Goal: Transaction & Acquisition: Download file/media

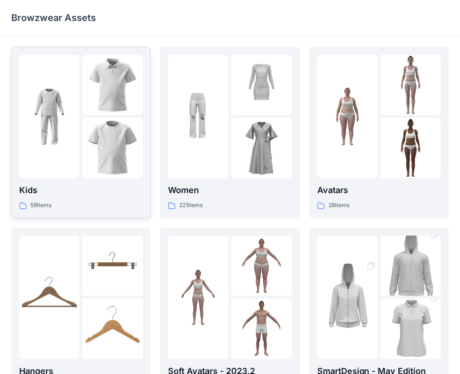
click at [101, 141] on img at bounding box center [112, 148] width 60 height 60
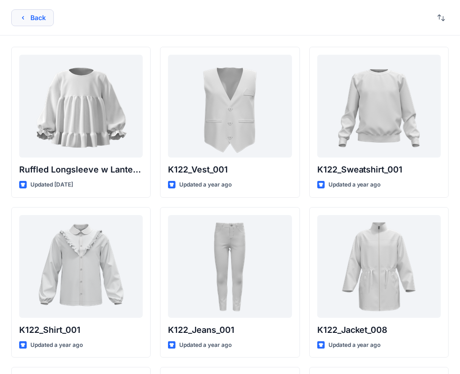
click at [47, 16] on button "Back" at bounding box center [32, 17] width 43 height 17
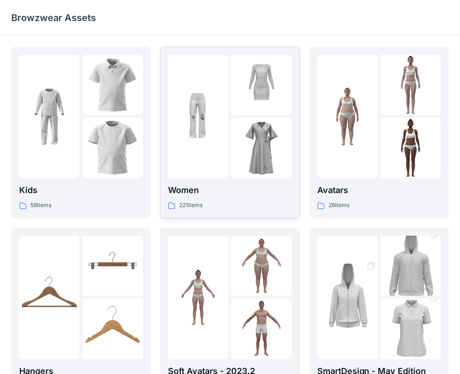
click at [245, 120] on img at bounding box center [261, 148] width 60 height 60
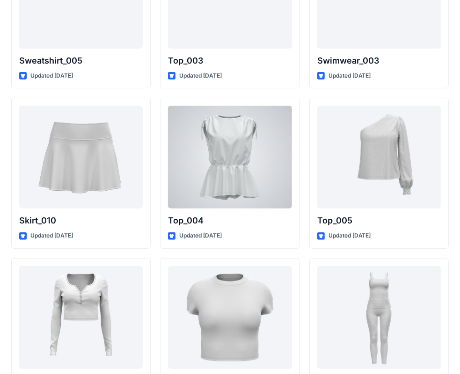
scroll to position [4835, 0]
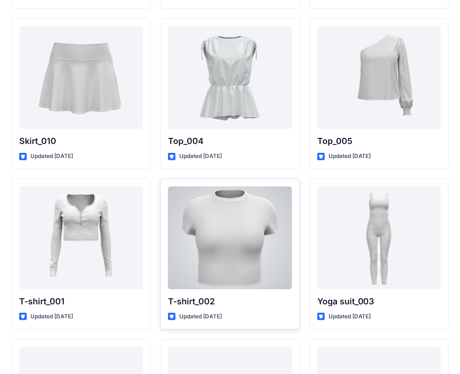
click at [247, 235] on div at bounding box center [229, 238] width 123 height 103
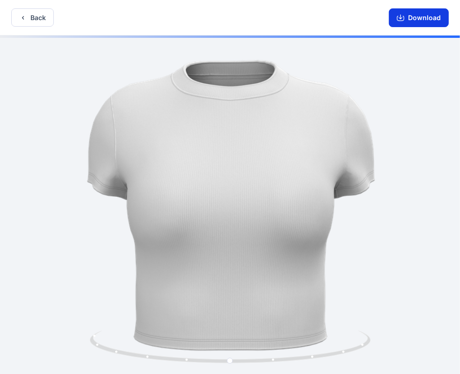
click at [419, 15] on button "Download" at bounding box center [419, 17] width 60 height 19
click at [23, 14] on icon "button" at bounding box center [22, 17] width 7 height 7
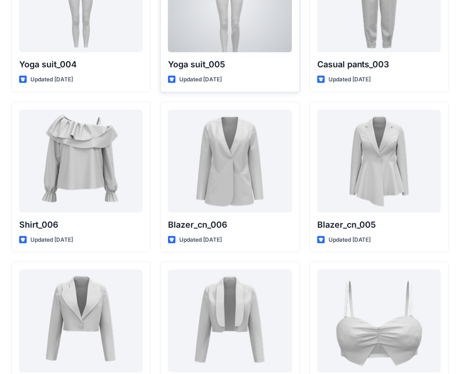
scroll to position [5476, 0]
